Goal: Transaction & Acquisition: Book appointment/travel/reservation

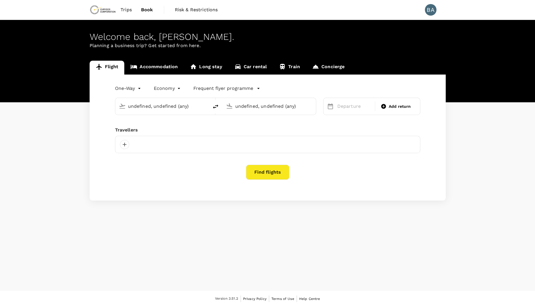
type input "[GEOGRAPHIC_DATA] (KMS)"
type input "Kotoka Intl (ACC)"
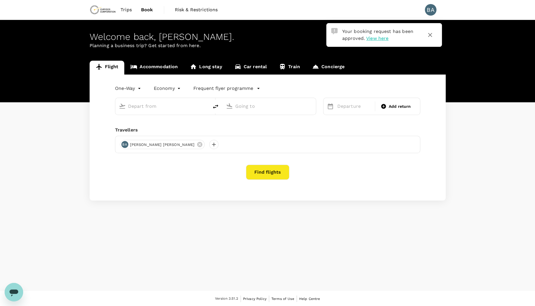
type input "[GEOGRAPHIC_DATA] (KMS)"
type input "Kotoka Intl (ACC)"
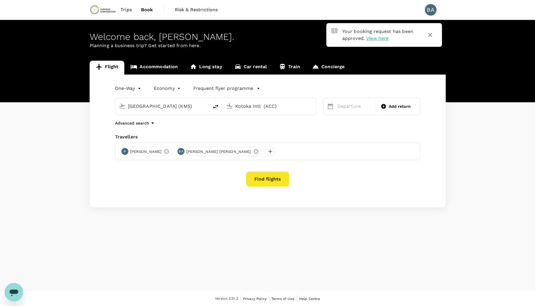
click at [154, 65] on link "Accommodation" at bounding box center [154, 68] width 60 height 14
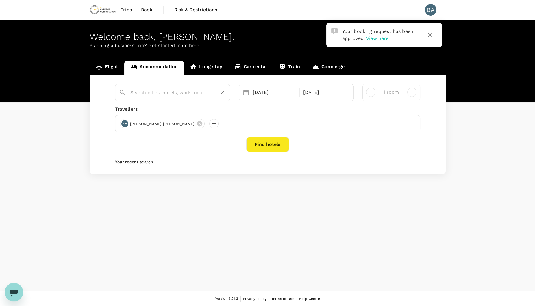
click at [176, 92] on input "text" at bounding box center [170, 92] width 80 height 9
type input "i"
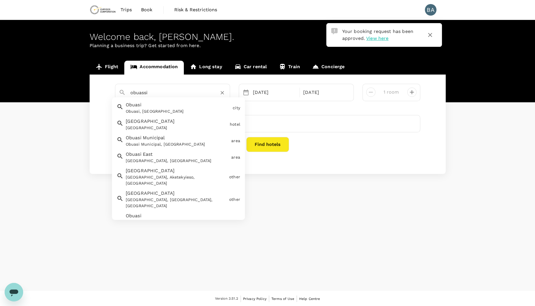
click at [196, 109] on div "Obuasi, [GEOGRAPHIC_DATA]" at bounding box center [178, 111] width 105 height 6
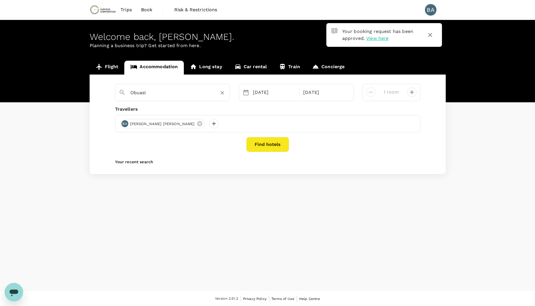
type input "Obuasi"
click at [261, 156] on div "Obuasi [DATE] [DATE] room Travellers [PERSON_NAME] [PERSON_NAME] Find hotels Yo…" at bounding box center [268, 125] width 356 height 100
click at [263, 147] on button "Find hotels" at bounding box center [267, 144] width 43 height 15
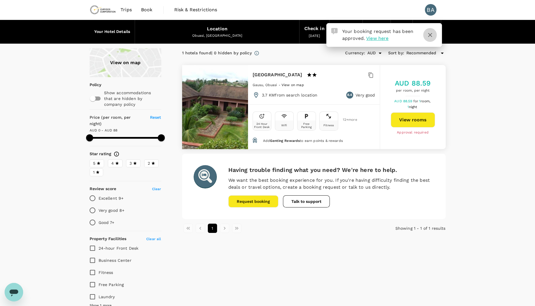
click at [431, 32] on icon "button" at bounding box center [430, 35] width 7 height 7
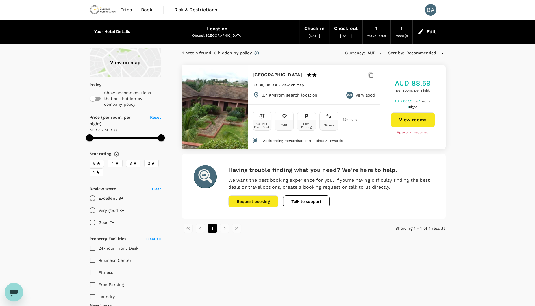
click at [420, 36] on div "Edit" at bounding box center [427, 32] width 28 height 20
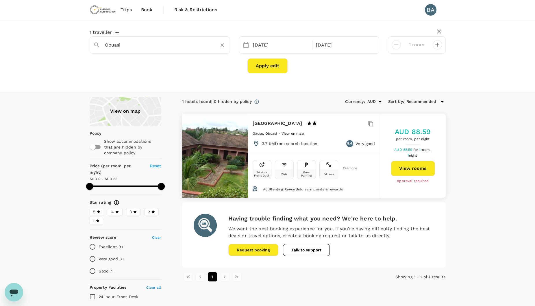
click at [203, 46] on input "Obuasi" at bounding box center [157, 44] width 105 height 9
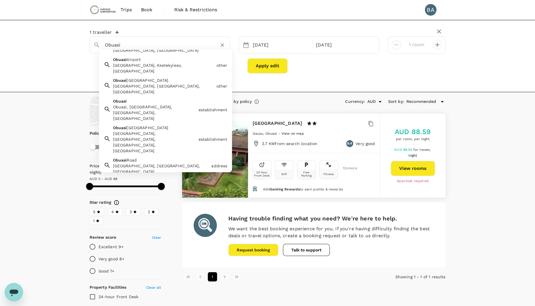
scroll to position [57, 0]
click at [196, 135] on div "establishment" at bounding box center [211, 139] width 31 height 8
type input "Obuasi Black Park"
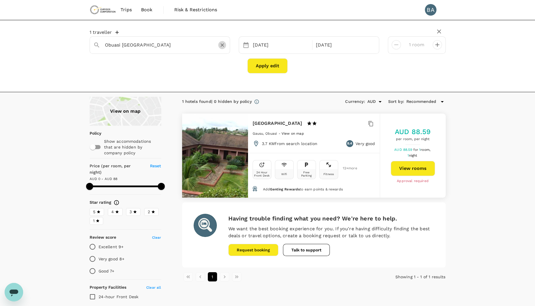
click at [221, 44] on icon "Clear" at bounding box center [223, 45] width 6 height 6
click at [222, 46] on icon "Clear" at bounding box center [223, 45] width 6 height 6
type input "87"
